Goal: Navigation & Orientation: Understand site structure

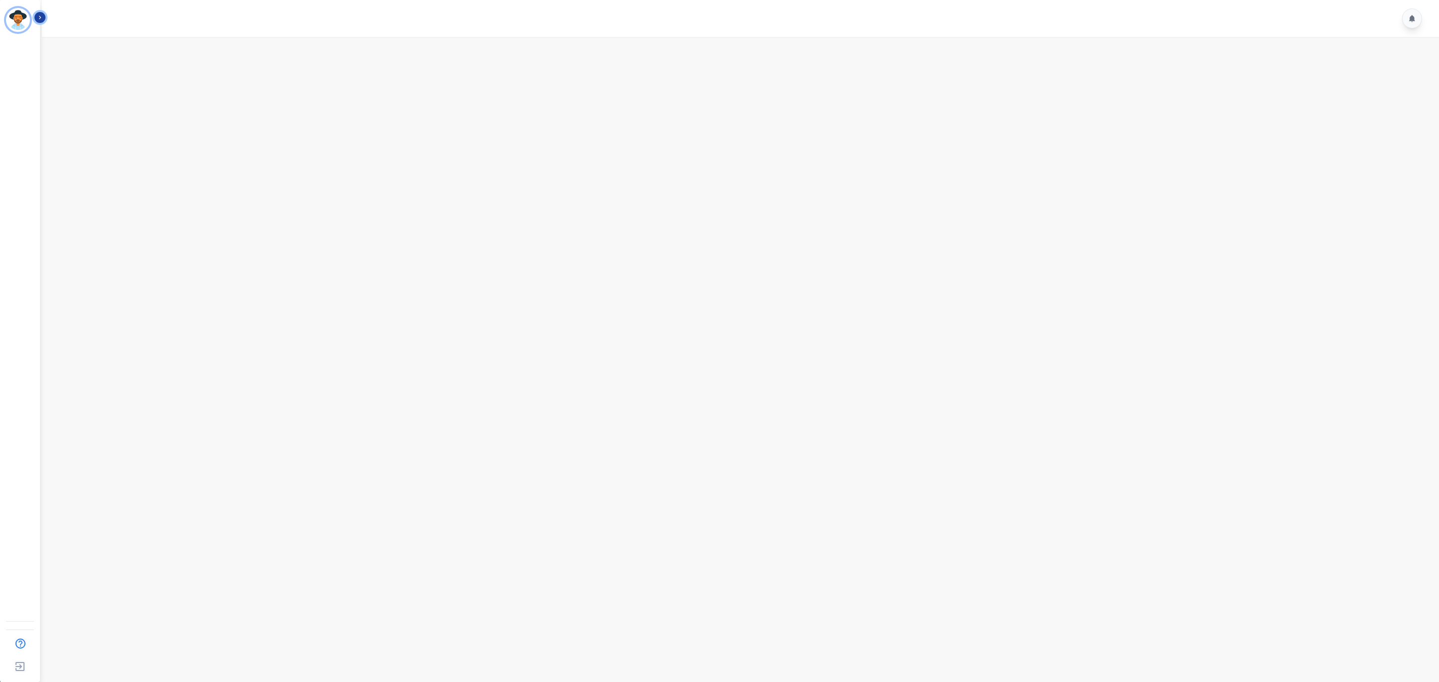
click at [38, 12] on button "Icon description" at bounding box center [39, 17] width 11 height 11
click at [243, 144] on main at bounding box center [739, 378] width 1400 height 682
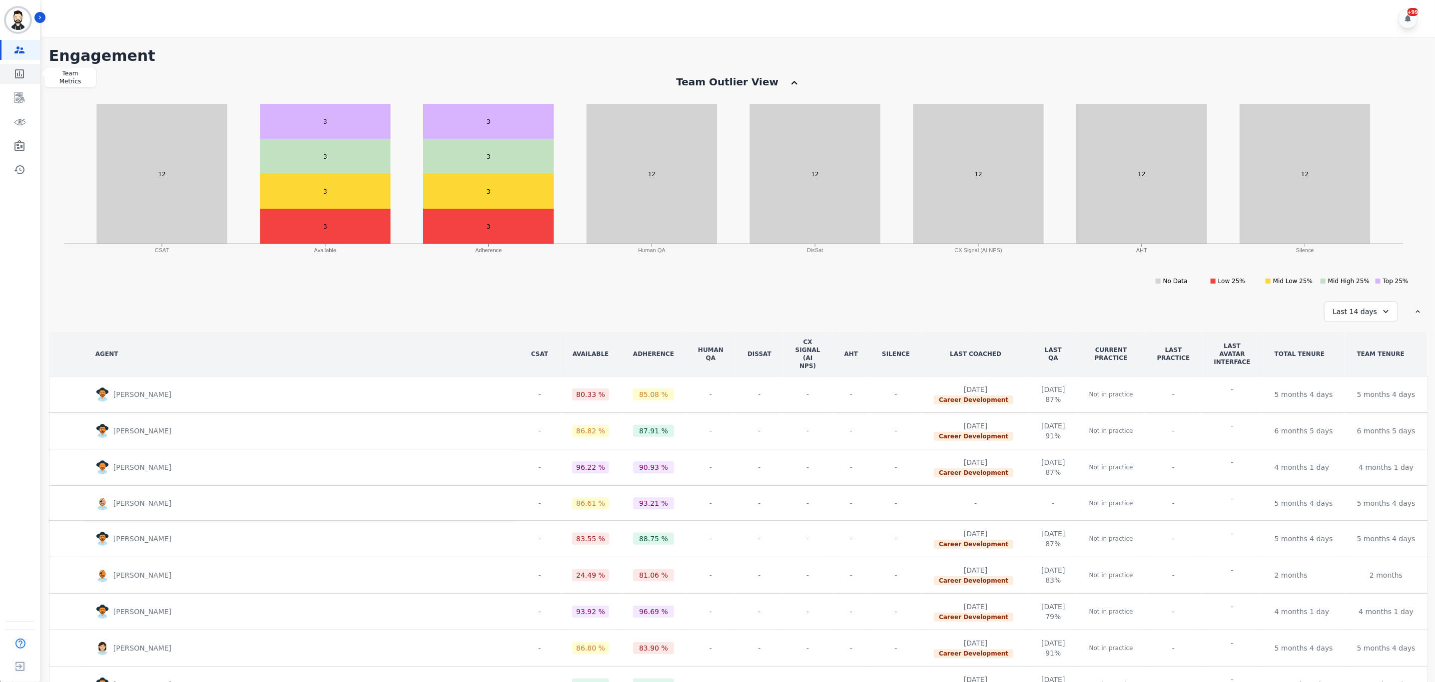
click at [21, 66] on link "Sidebar" at bounding box center [20, 74] width 38 height 20
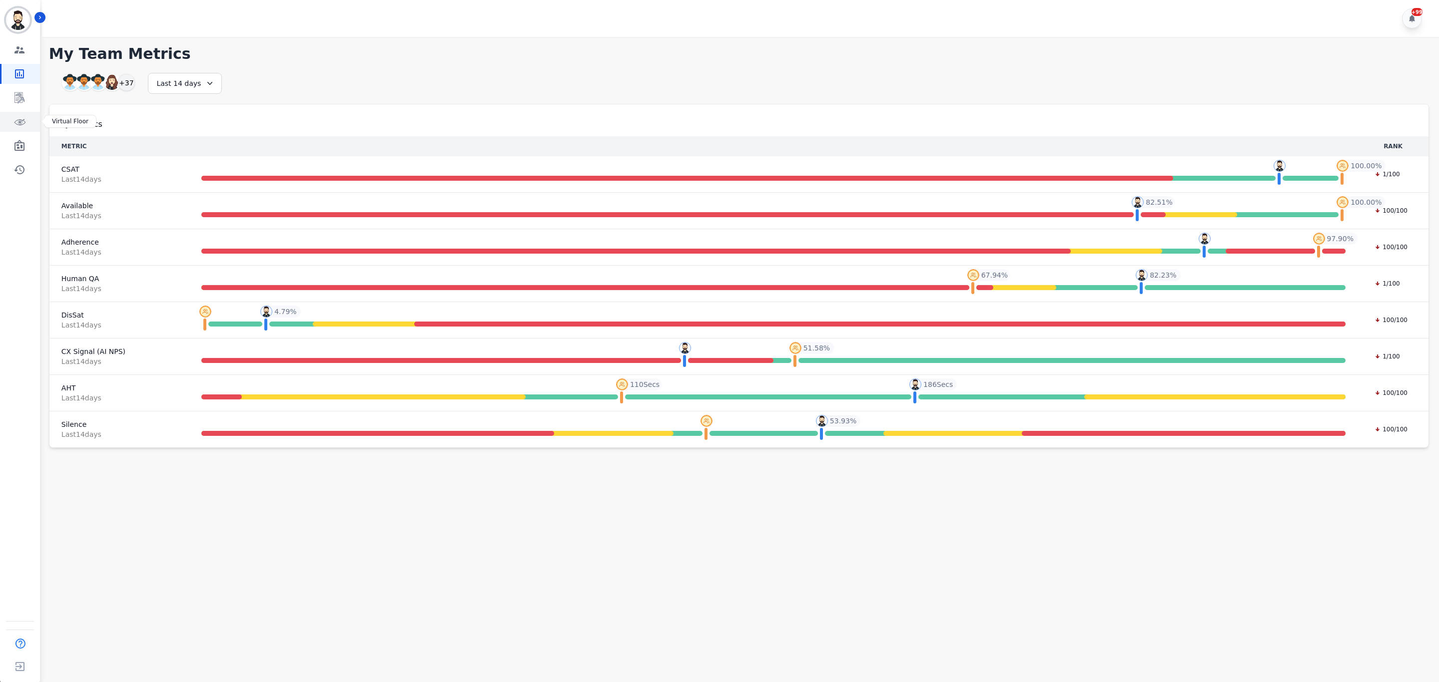
click at [18, 120] on icon "Sidebar" at bounding box center [19, 122] width 12 height 12
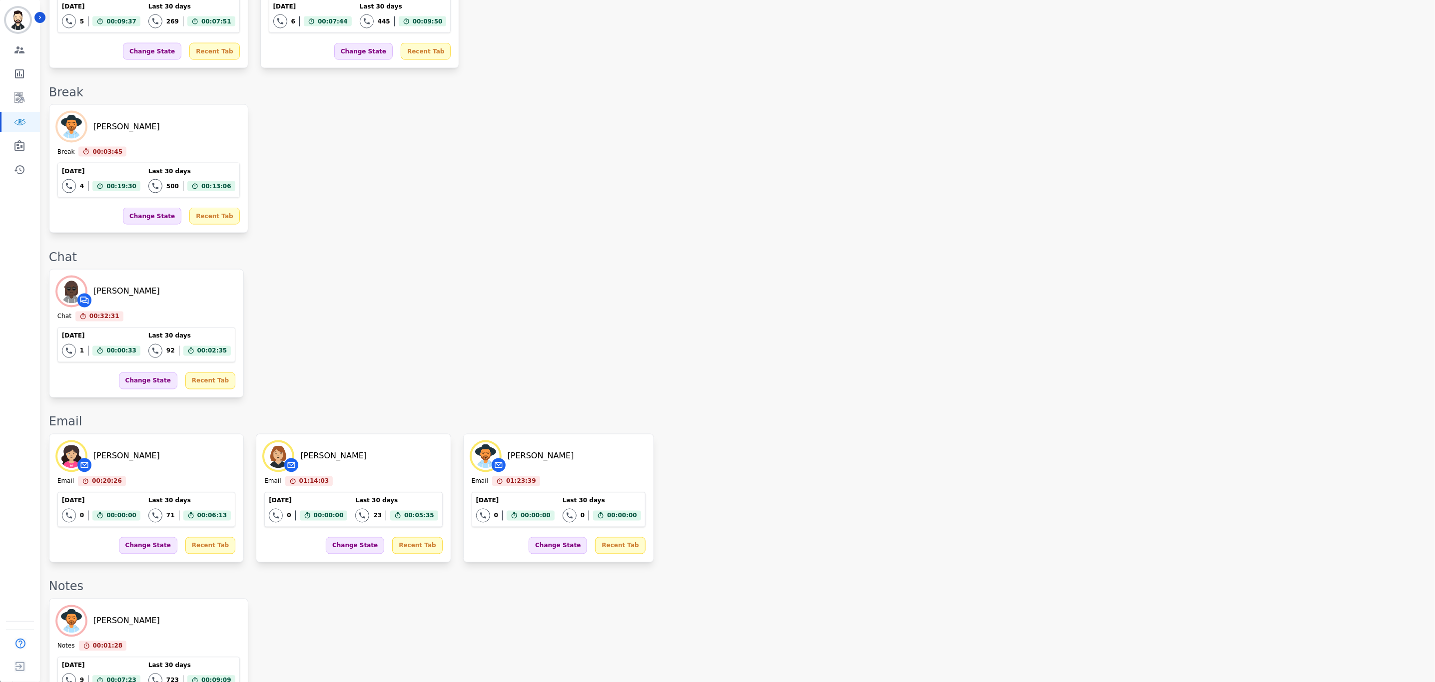
scroll to position [1373, 0]
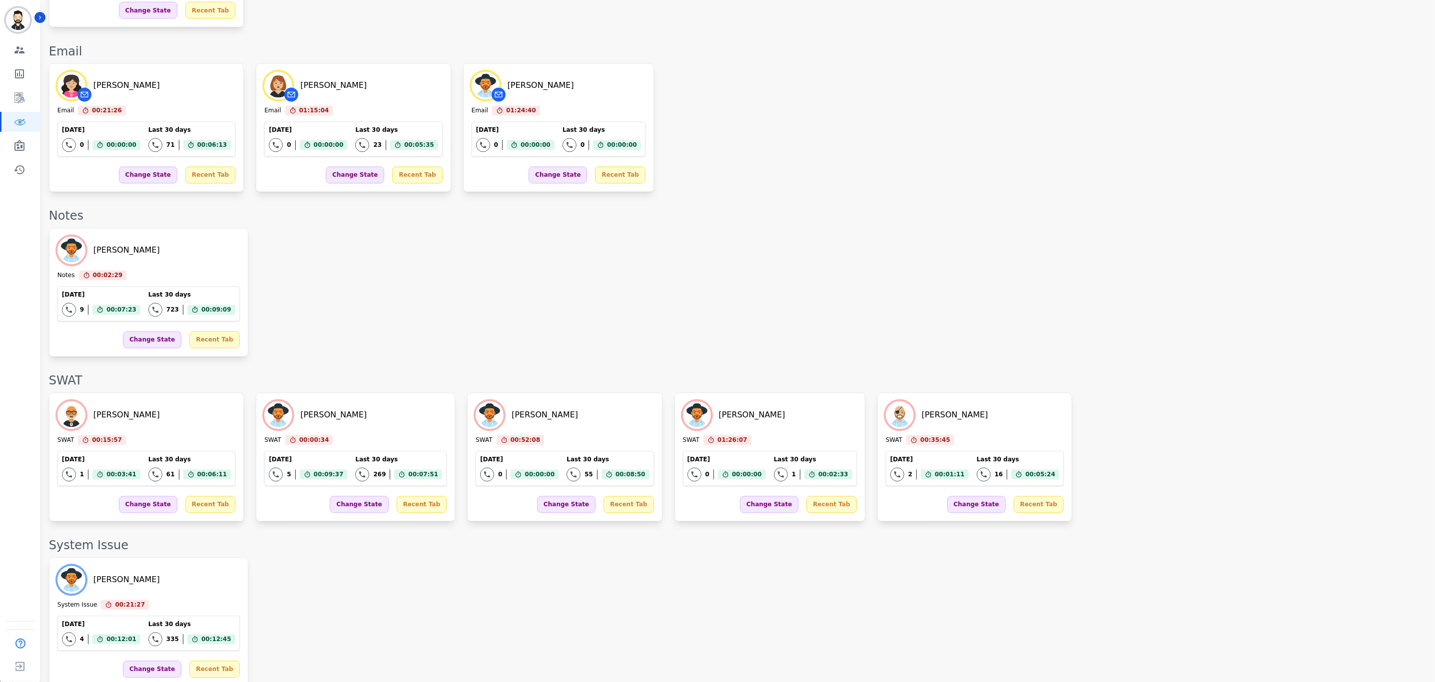
click at [1220, 373] on div "SWAT" at bounding box center [737, 381] width 1376 height 16
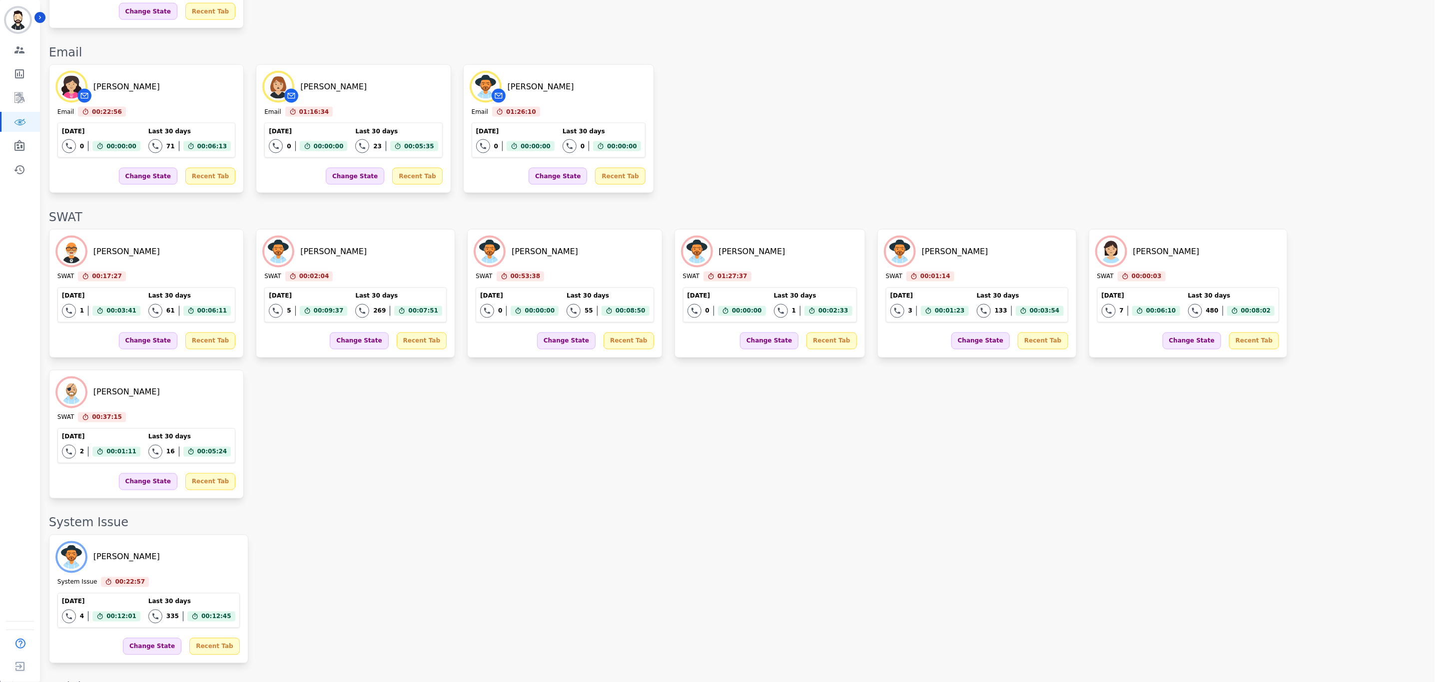
scroll to position [1183, 0]
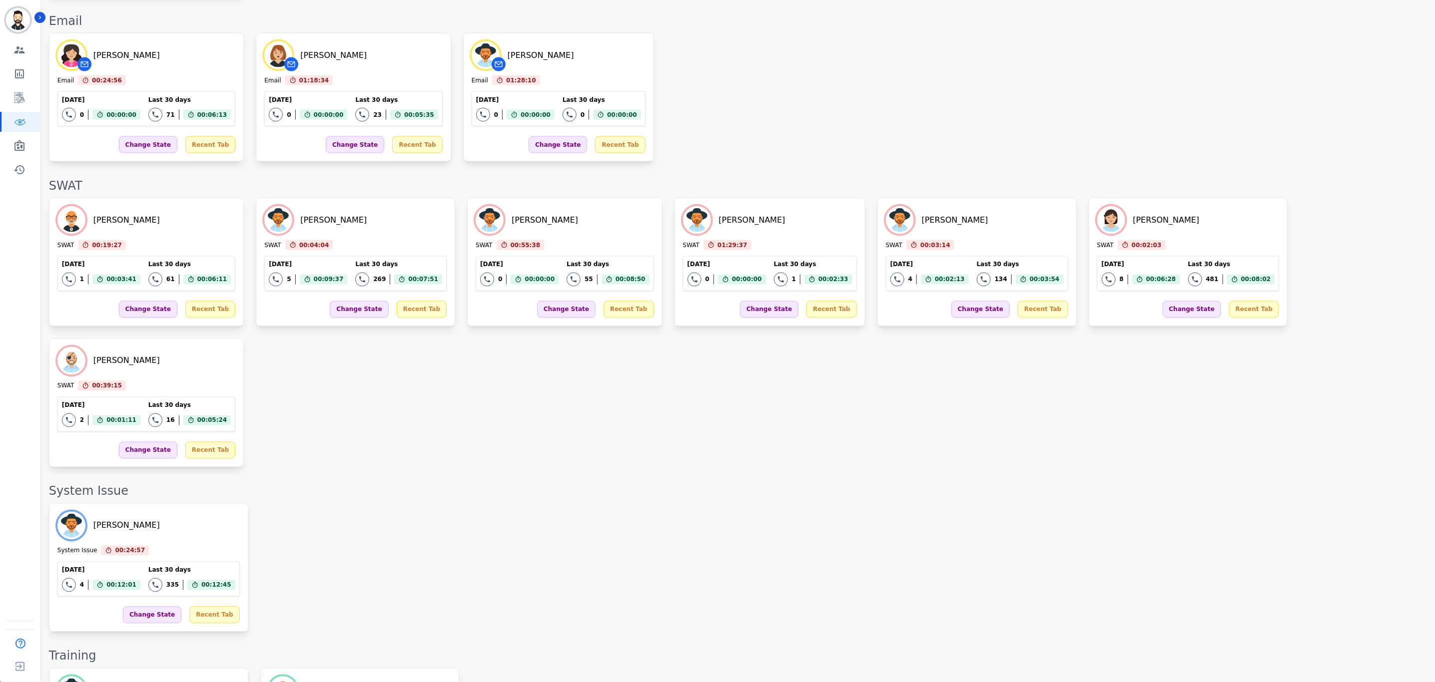
click at [1147, 504] on div "[PERSON_NAME] System Issue 00:24:57 Current State: System Issue [DATE] 4 Total …" at bounding box center [737, 568] width 1376 height 129
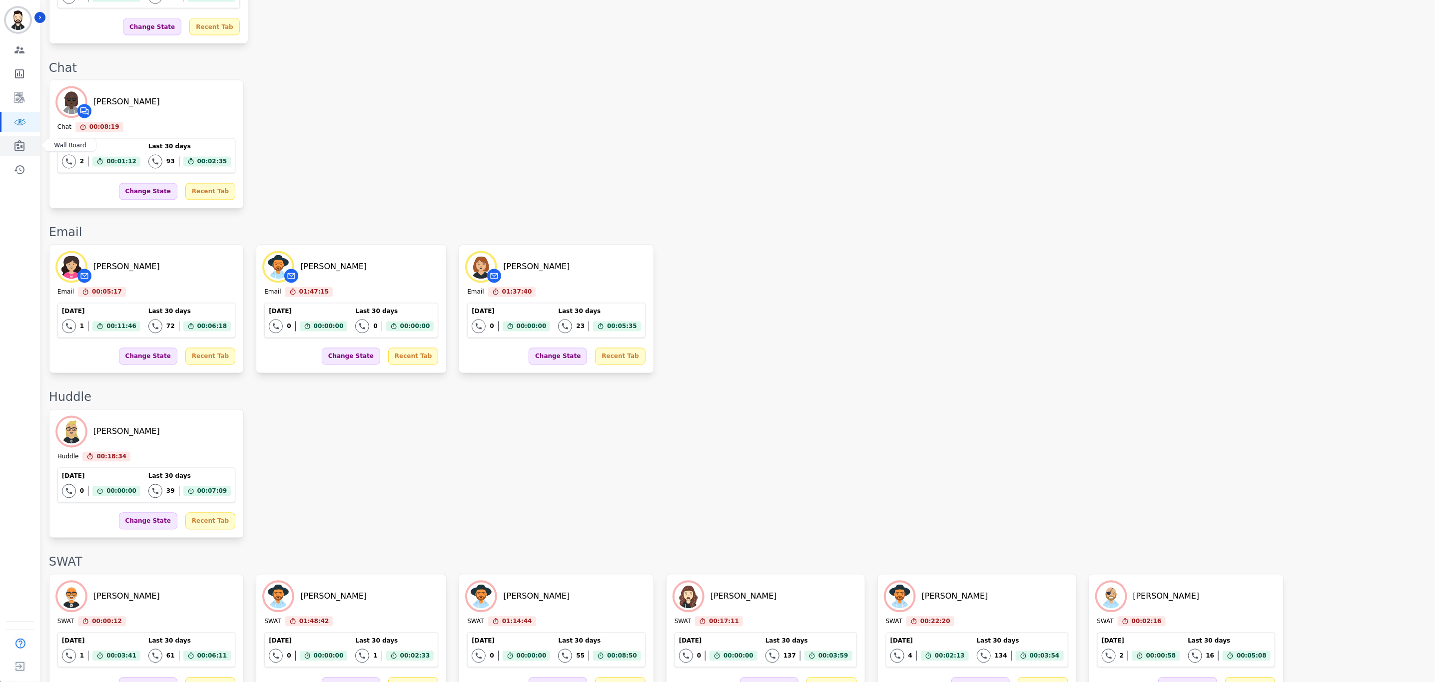
scroll to position [1516, 0]
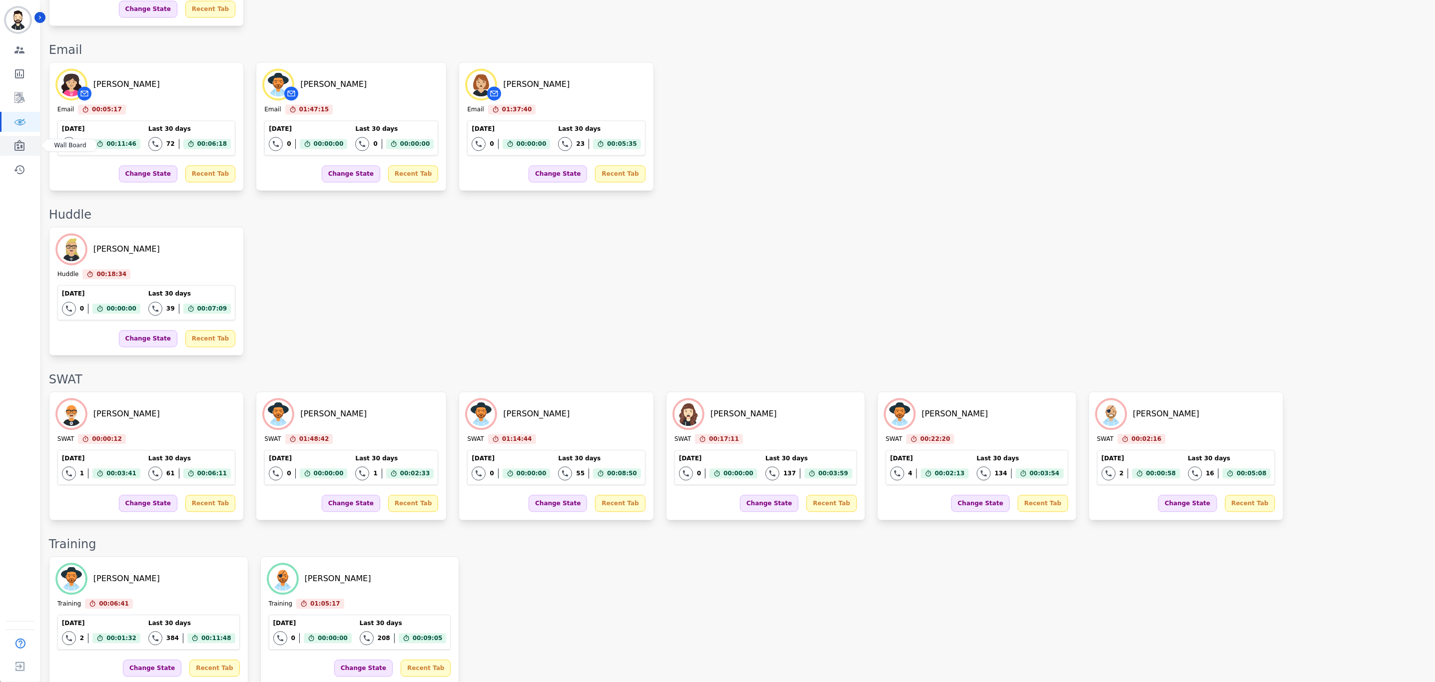
click at [24, 144] on icon "Sidebar" at bounding box center [19, 146] width 12 height 12
